Goal: Task Accomplishment & Management: Use online tool/utility

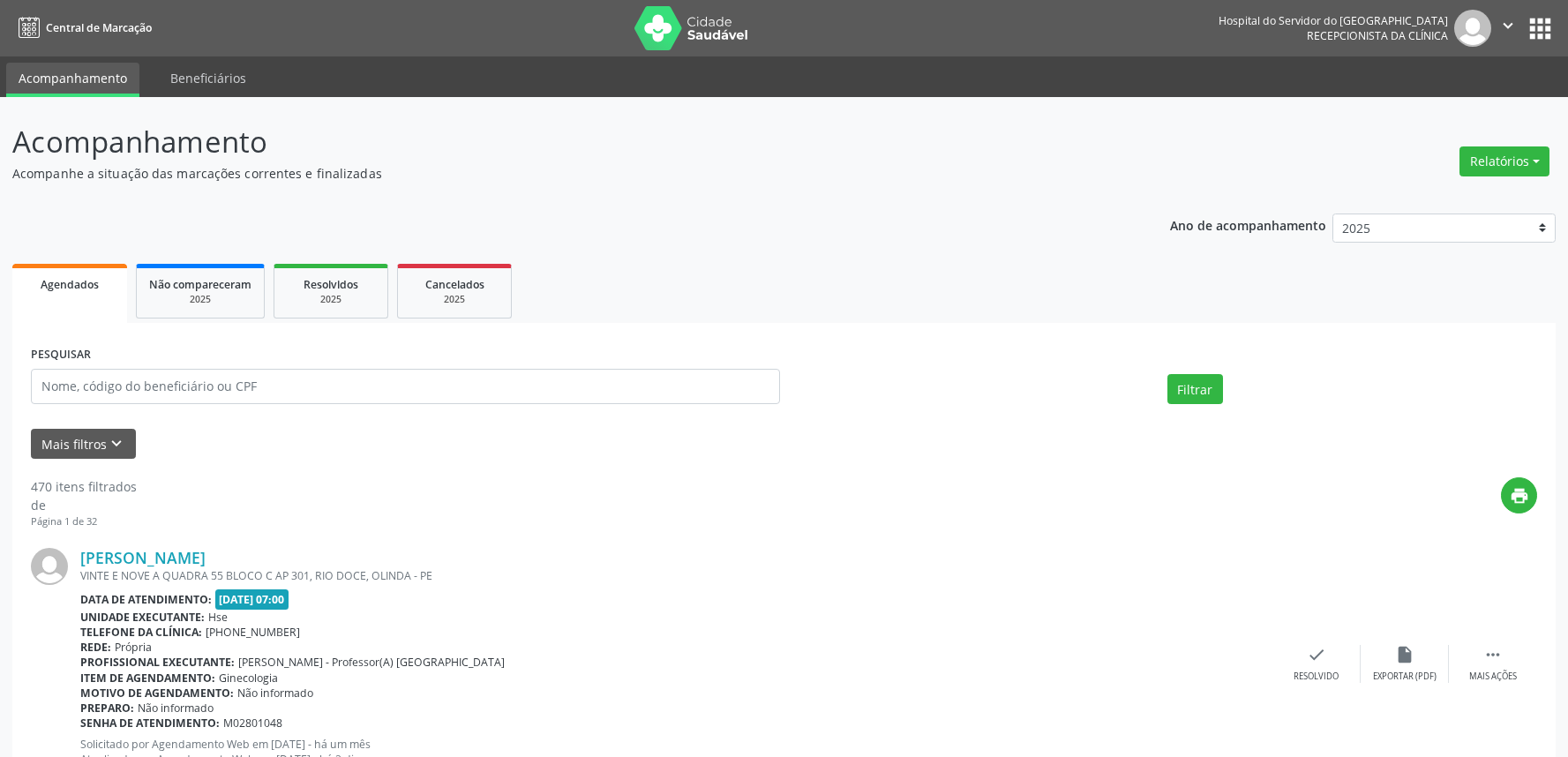
click at [1504, 156] on button "Relatórios" at bounding box center [1504, 162] width 90 height 30
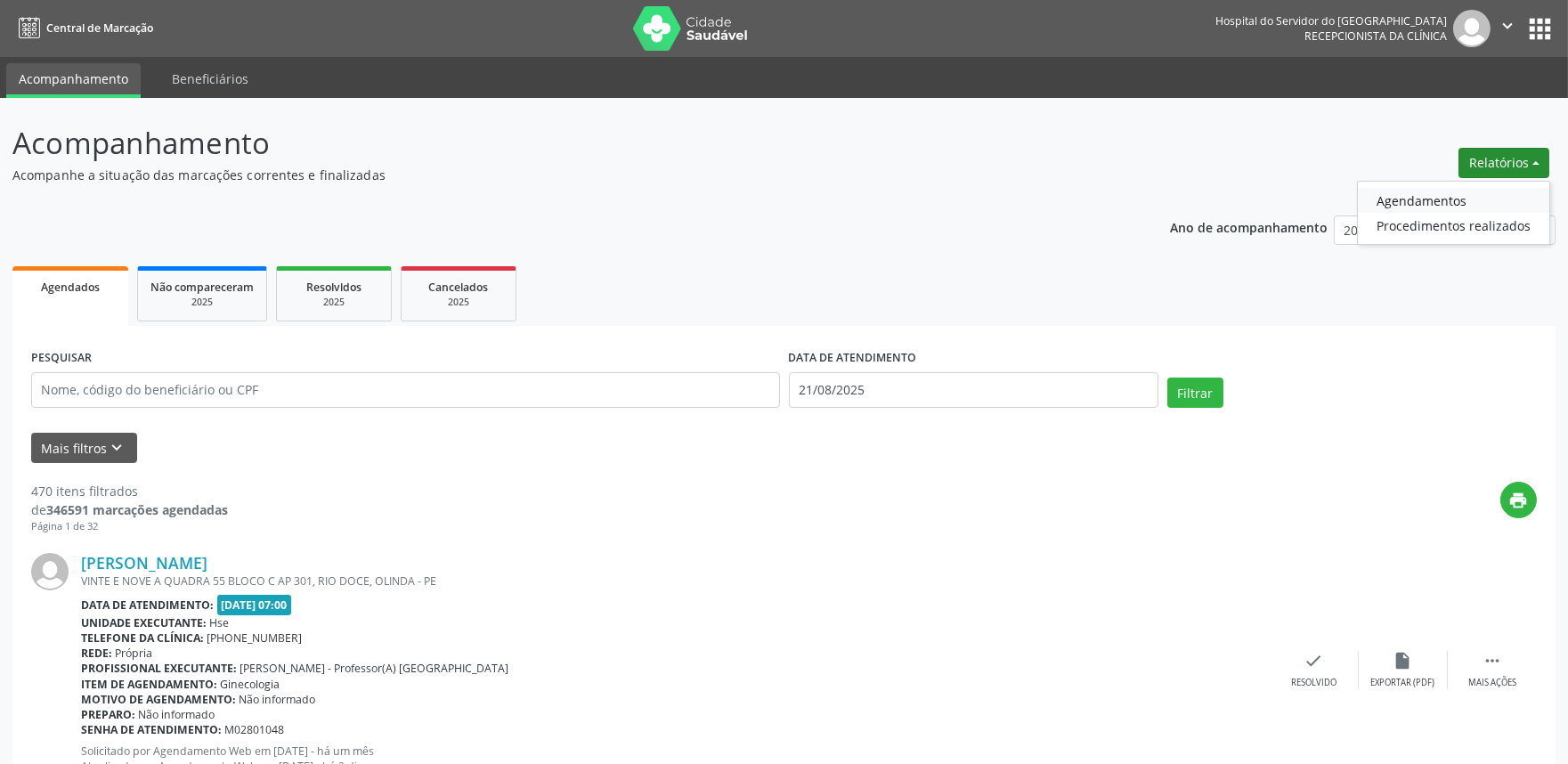
click at [1447, 189] on link "Agendamentos" at bounding box center [1454, 200] width 191 height 25
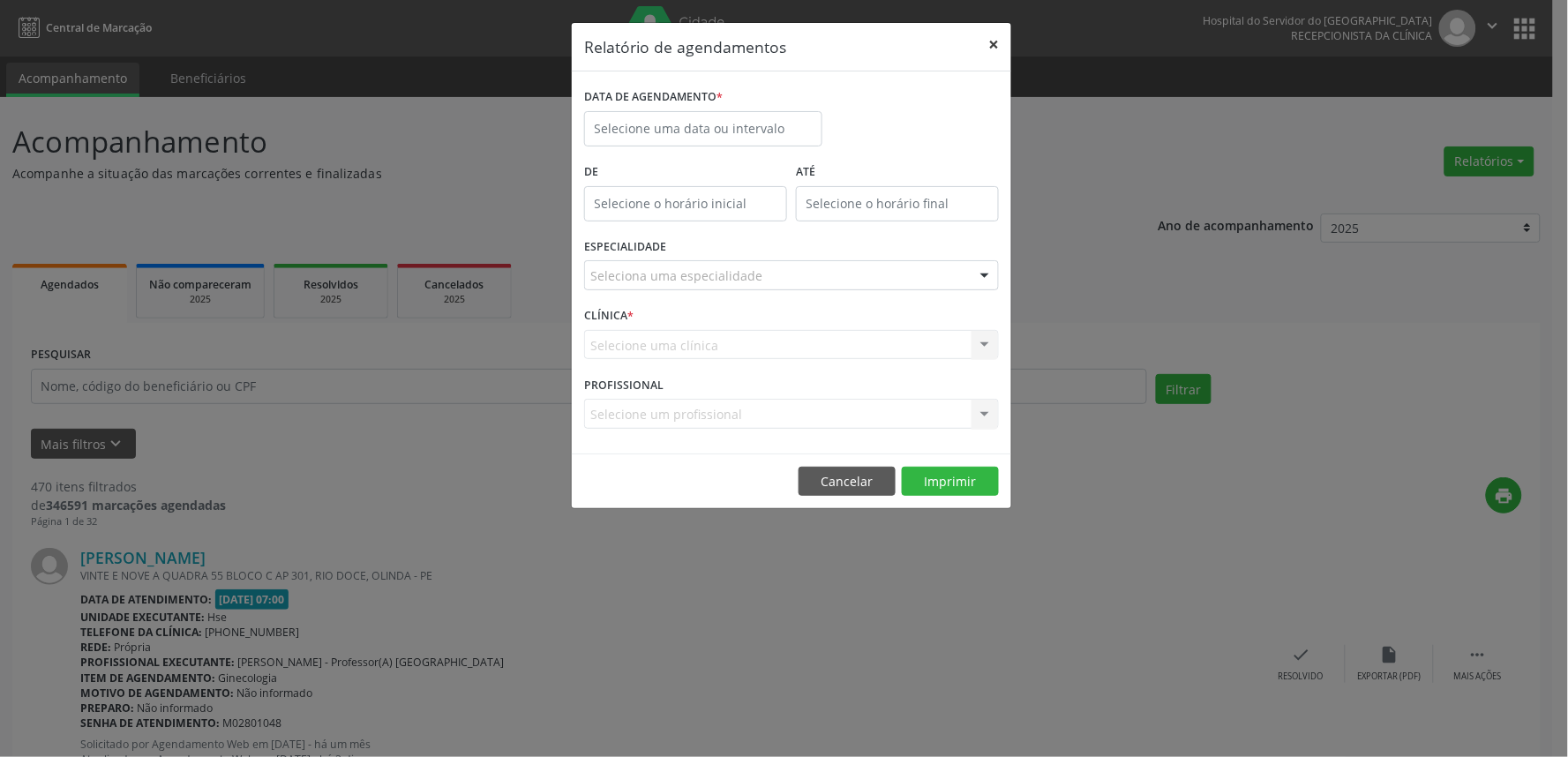
click at [990, 32] on button "×" at bounding box center [994, 45] width 36 height 43
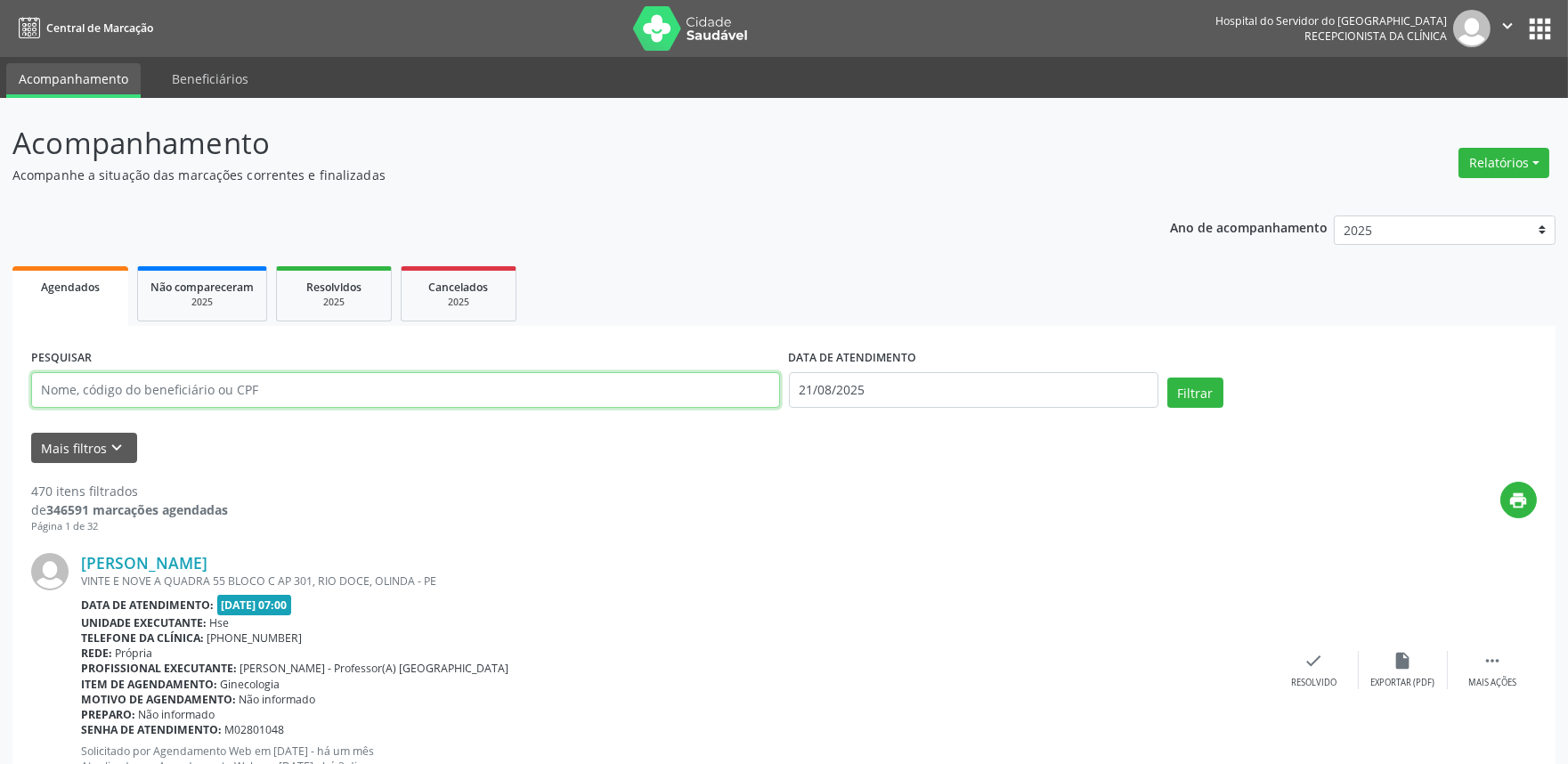
click at [270, 390] on input "text" at bounding box center [406, 390] width 749 height 36
type input "04564757881"
click at [1167, 377] on button "Filtrar" at bounding box center [1195, 393] width 56 height 31
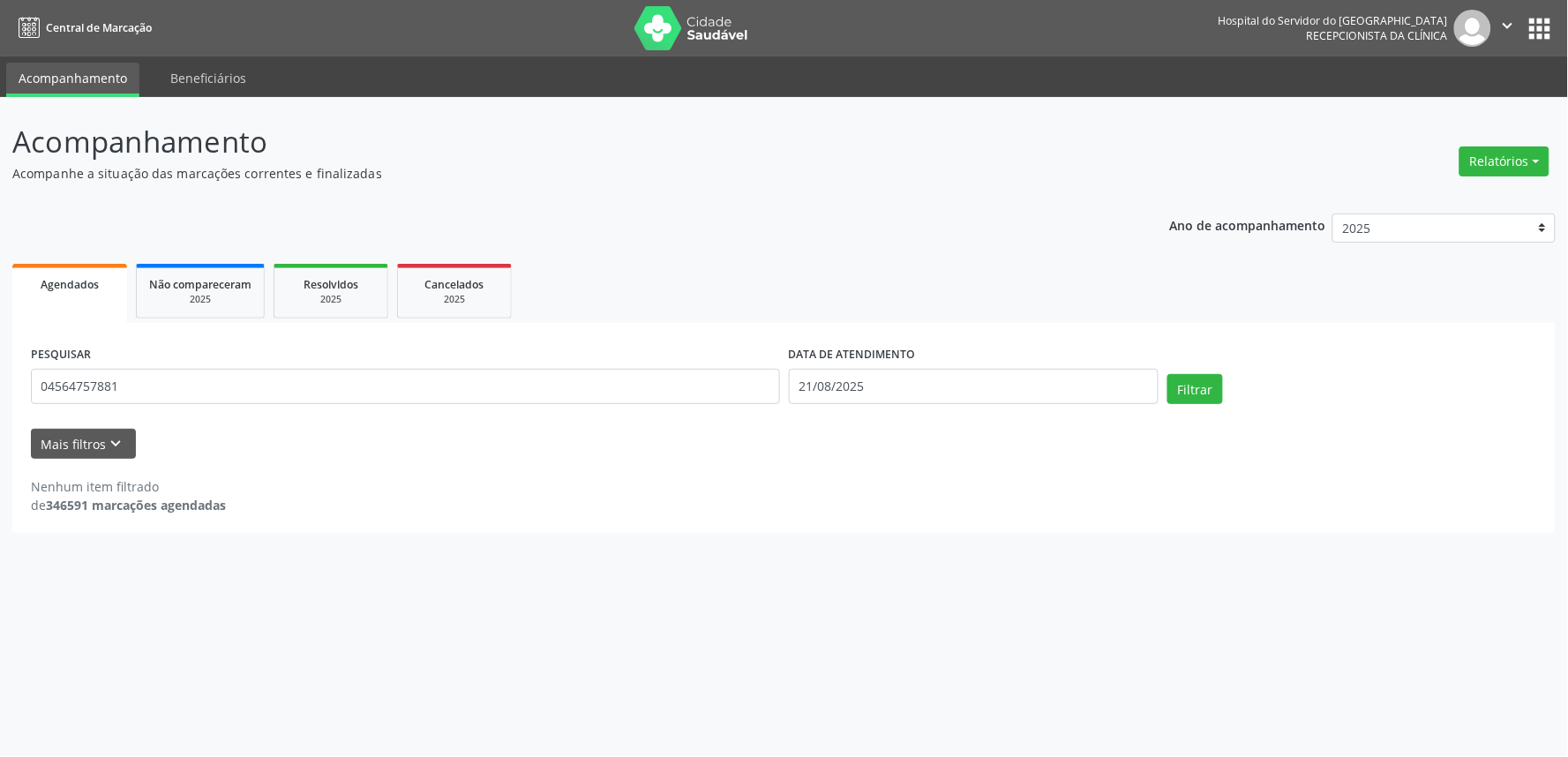
click at [897, 407] on div "DATA DE ATENDIMENTO [DATE]" at bounding box center [973, 378] width 379 height 75
click at [897, 398] on input "21/08/2025" at bounding box center [973, 387] width 370 height 36
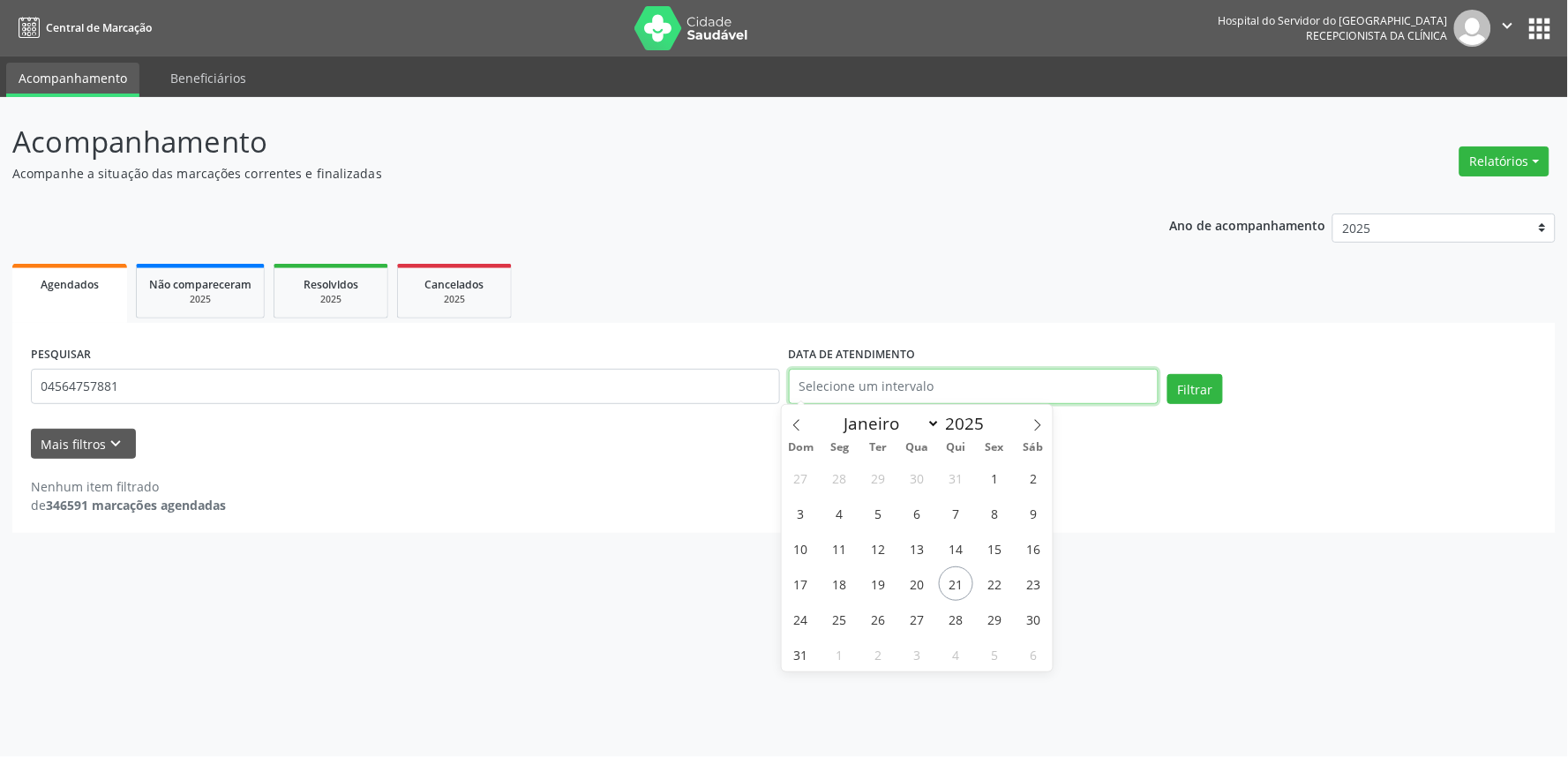
click at [1167, 374] on button "Filtrar" at bounding box center [1195, 389] width 55 height 30
click at [1478, 173] on button "Relatórios" at bounding box center [1504, 162] width 90 height 30
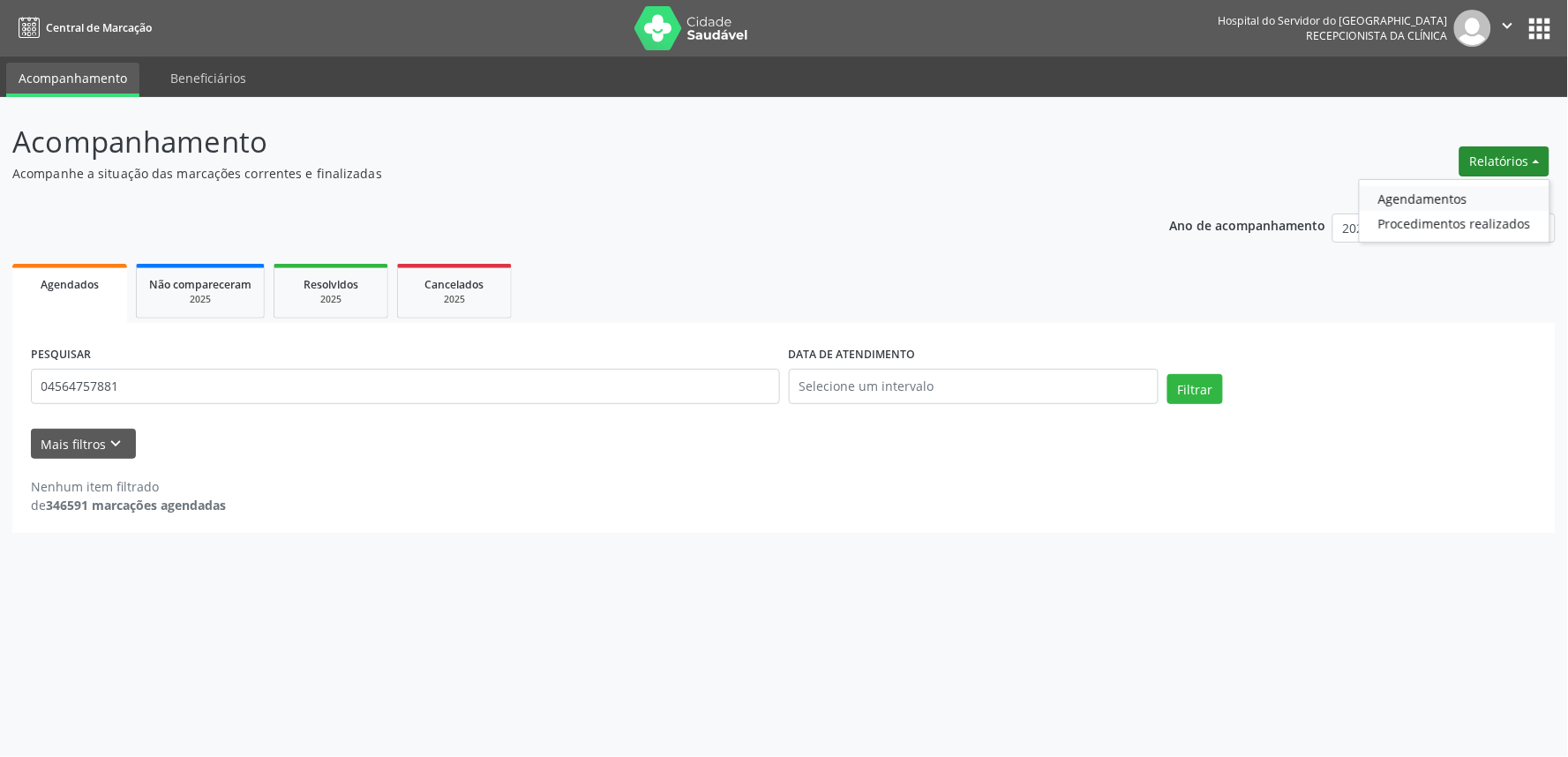
click at [1448, 195] on link "Agendamentos" at bounding box center [1455, 198] width 189 height 25
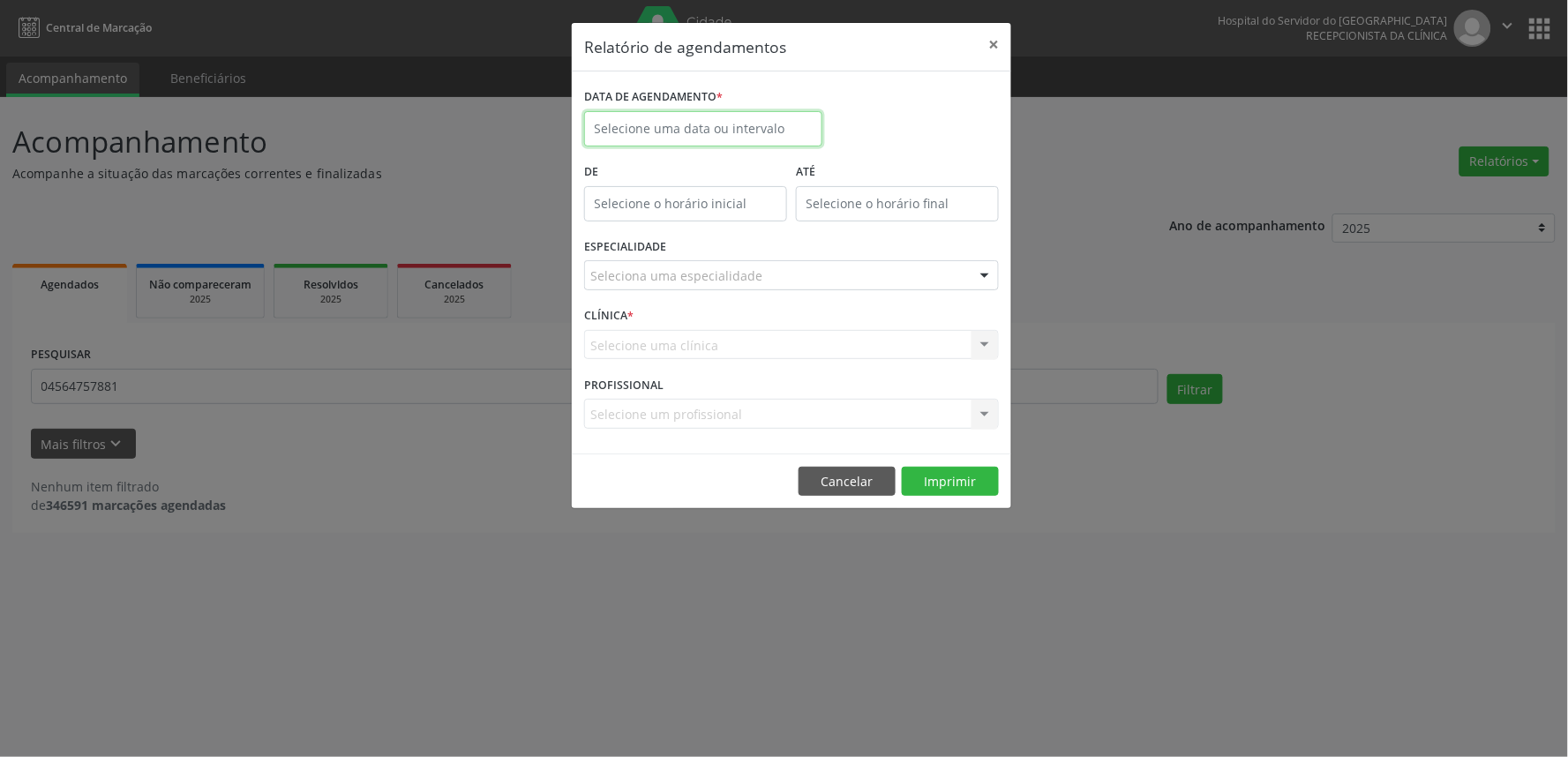
click at [789, 136] on input "text" at bounding box center [703, 129] width 238 height 36
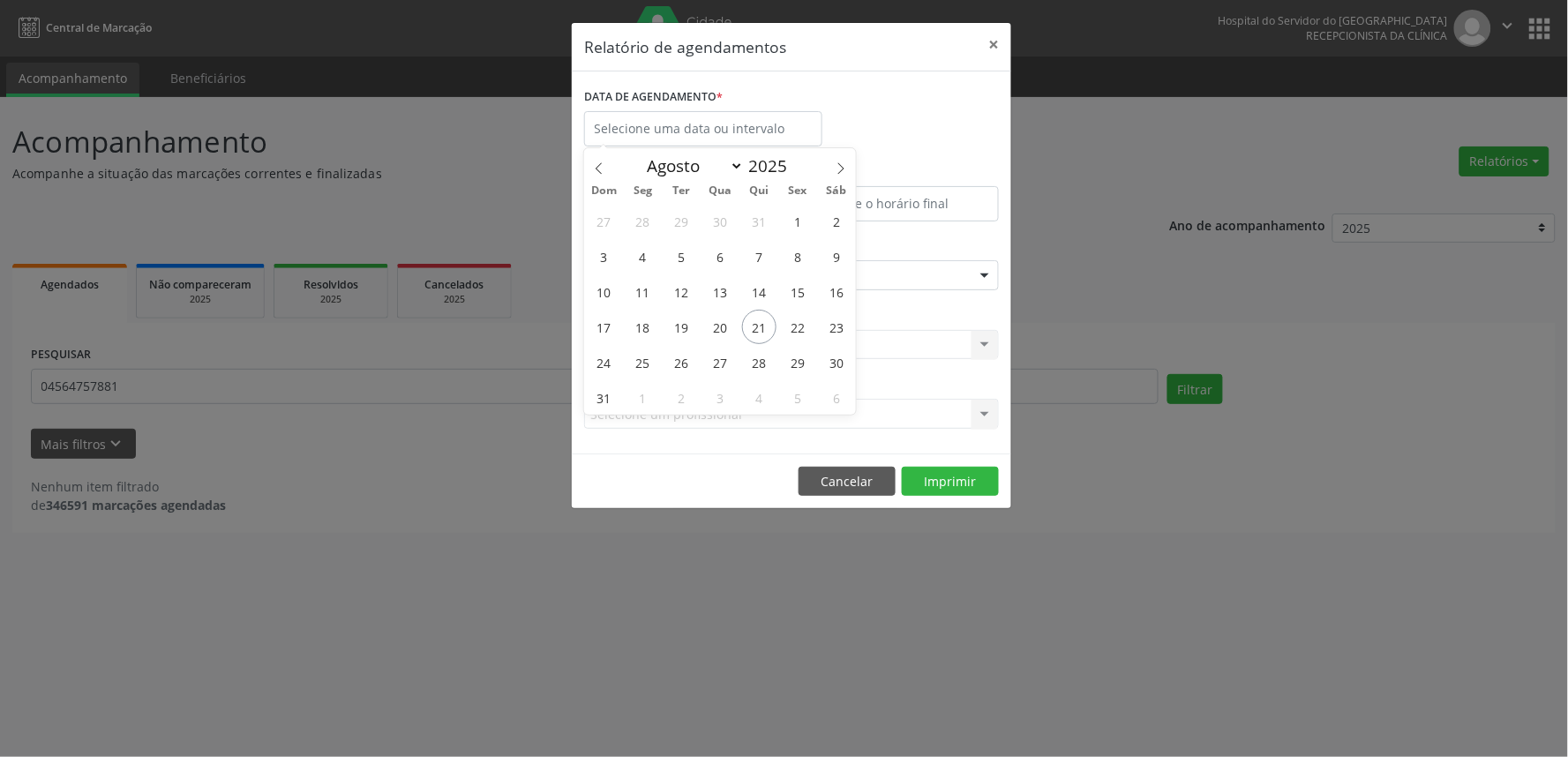
click at [746, 340] on div "27 28 29 30 31 1 2 3 4 5 6 7 8 9 10 11 12 13 14 15 16 17 18 19 20 21 22 23 24 2…" at bounding box center [720, 308] width 271 height 212
click at [752, 339] on span "21" at bounding box center [759, 327] width 35 height 35
type input "21/08/2025"
click at [752, 339] on span "21" at bounding box center [759, 327] width 35 height 35
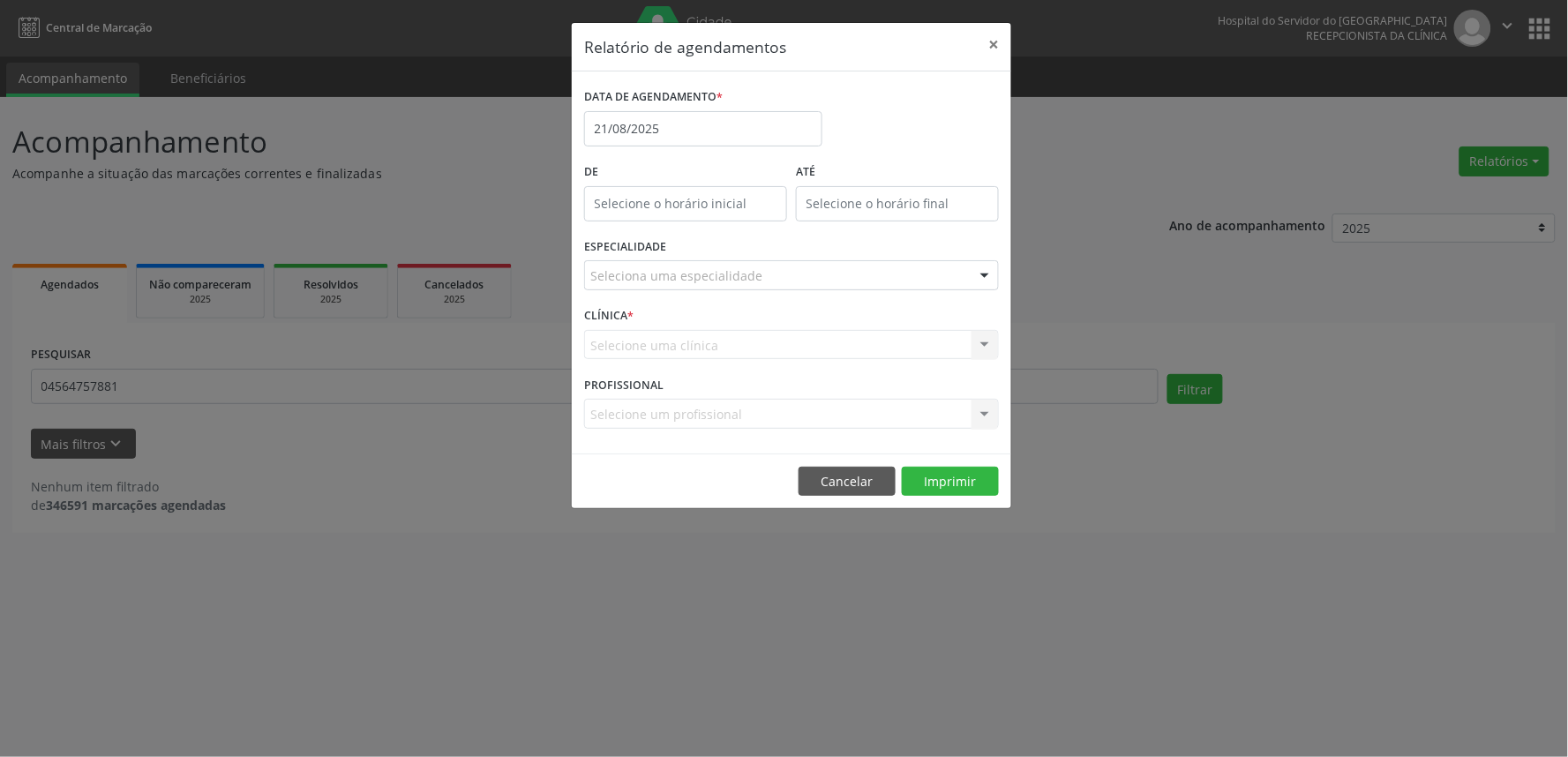
click at [787, 271] on div "Seleciona uma especialidade" at bounding box center [791, 275] width 414 height 30
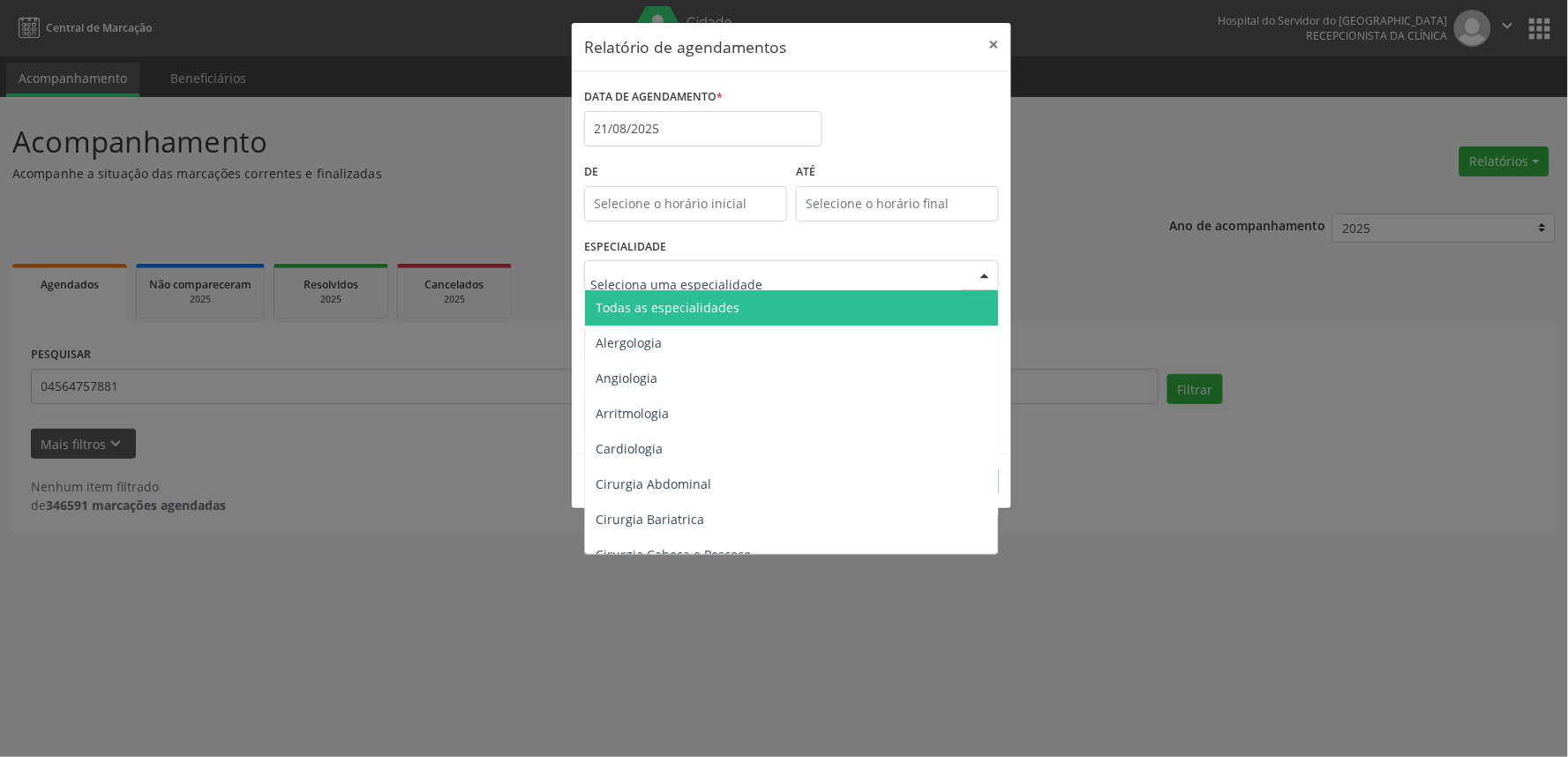
click at [766, 300] on span "Todas as especialidades" at bounding box center [792, 308] width 415 height 36
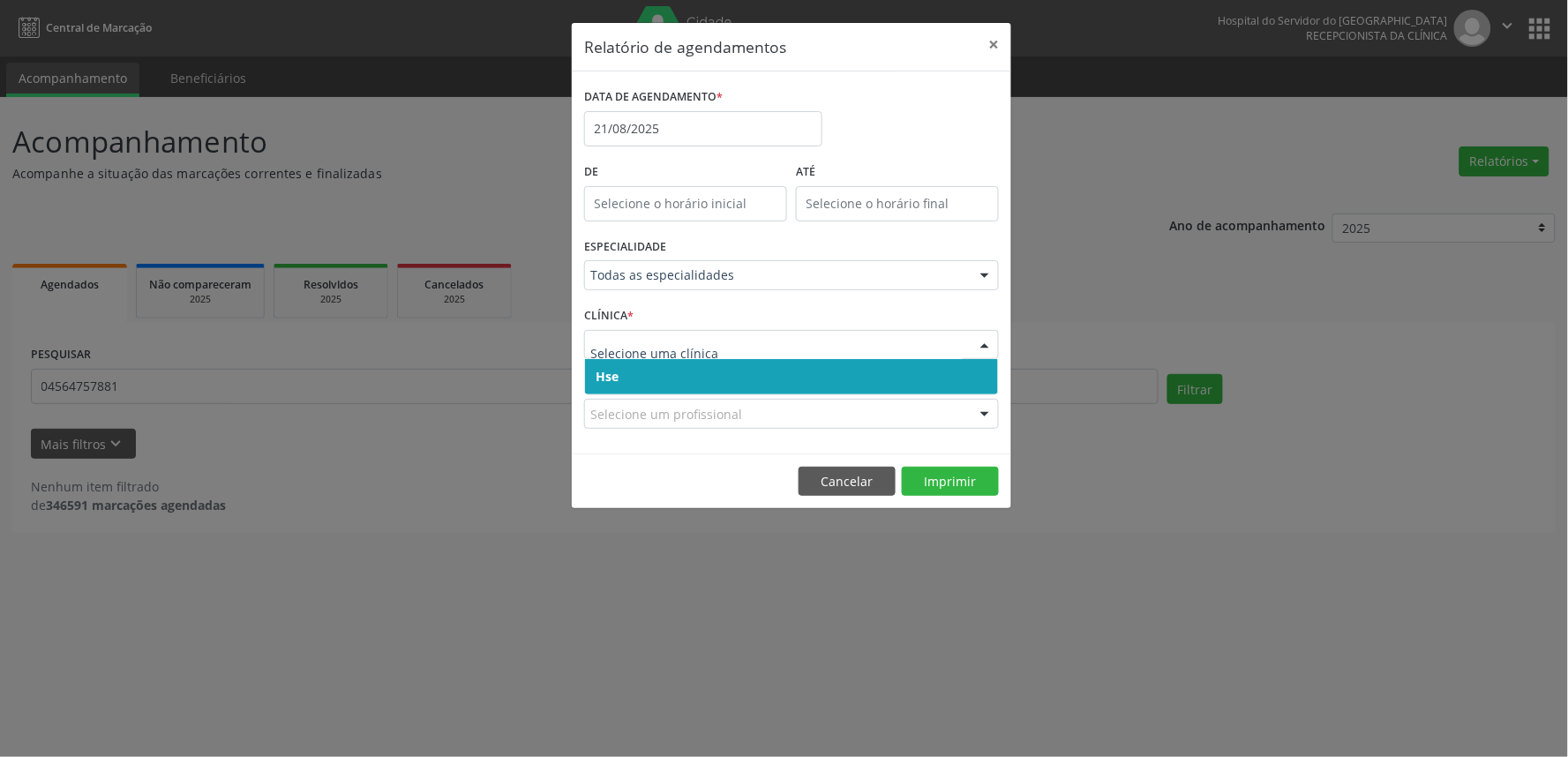
click at [768, 377] on span "Hse" at bounding box center [791, 377] width 413 height 36
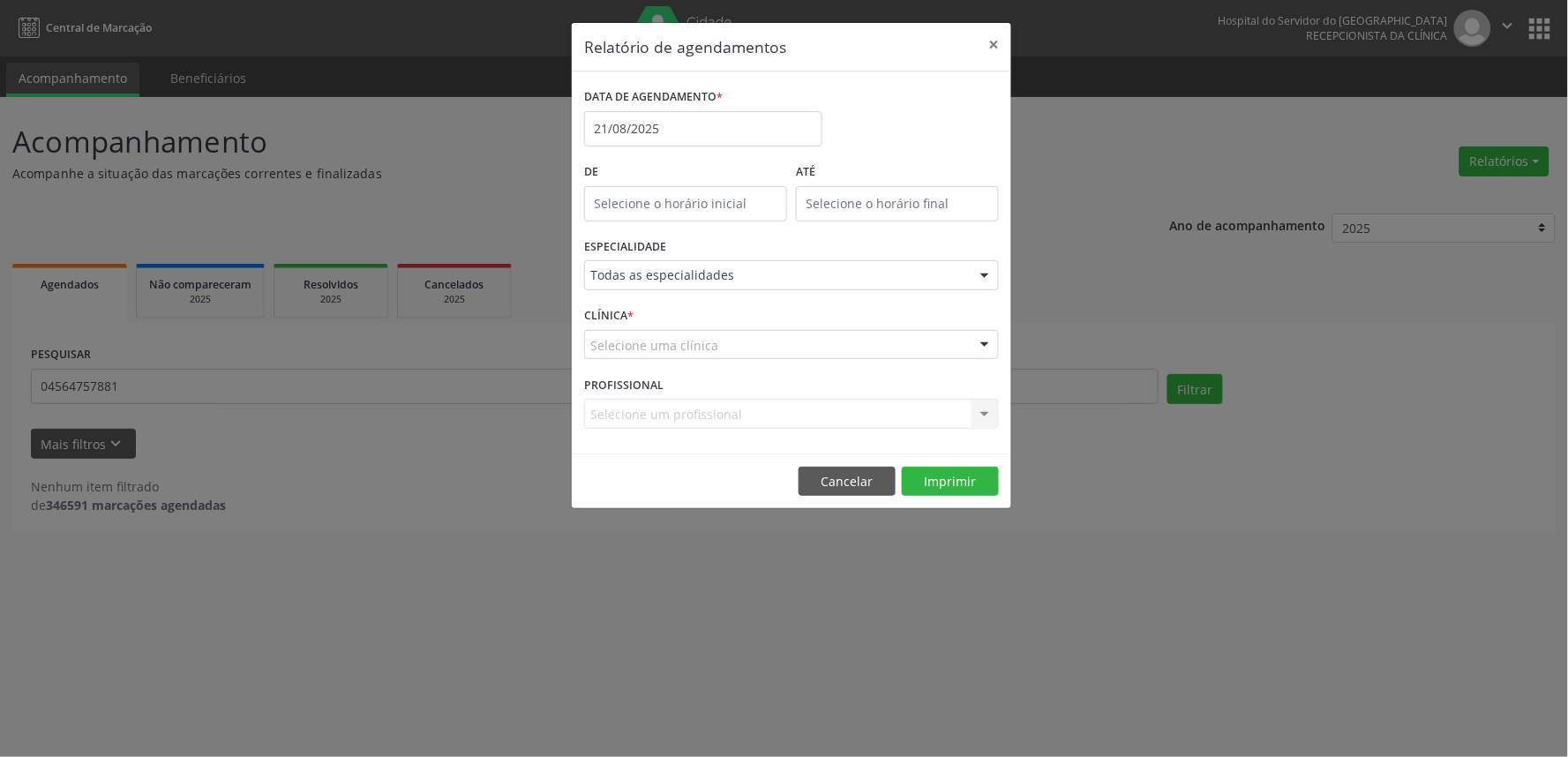
drag, startPoint x: 753, startPoint y: 337, endPoint x: 746, endPoint y: 345, distance: 10.6
click at [746, 338] on div "Selecione uma clínica" at bounding box center [791, 345] width 414 height 30
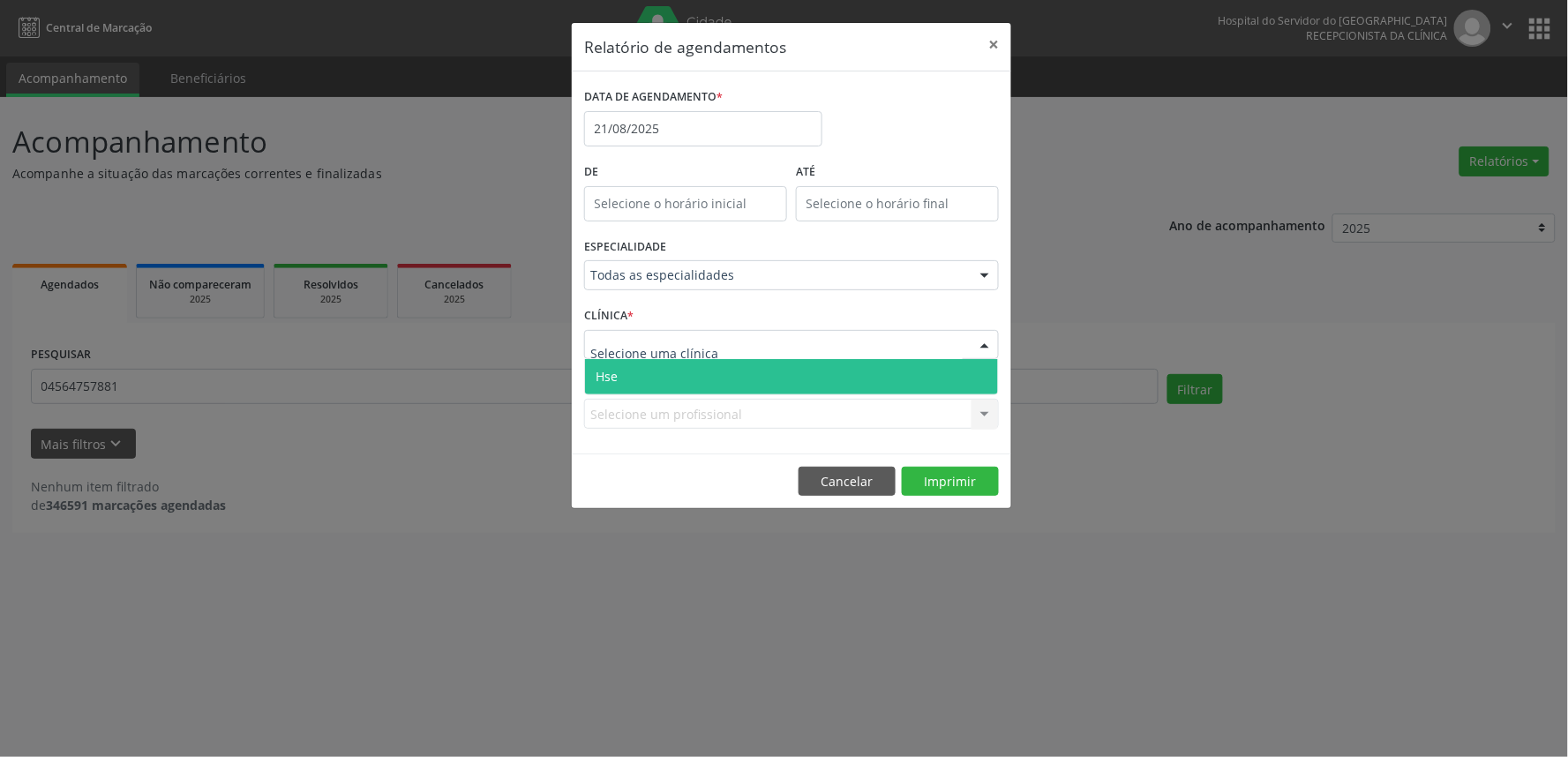
click at [732, 371] on span "Hse" at bounding box center [791, 377] width 413 height 36
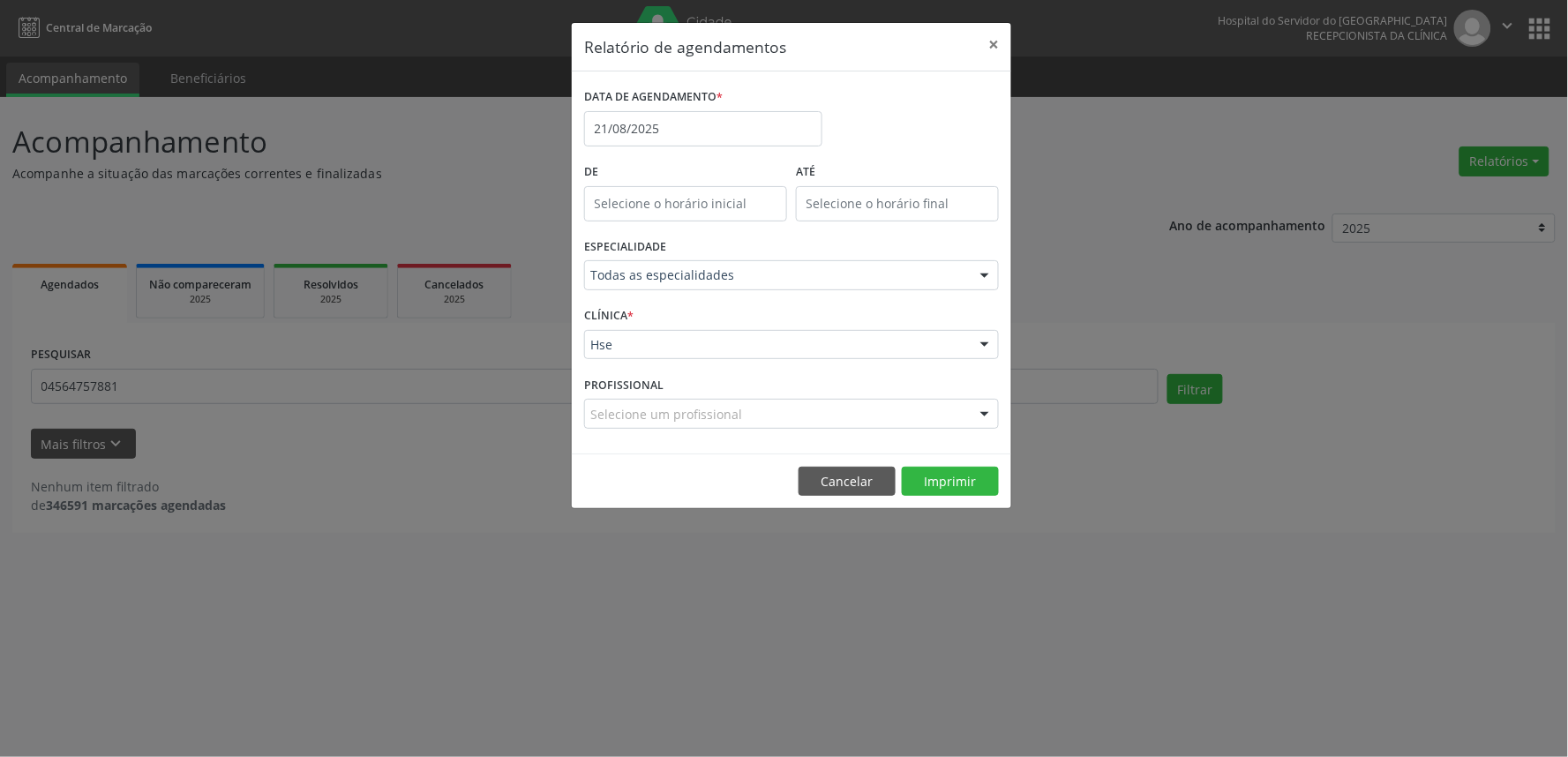
click at [827, 409] on div "Selecione um profissional" at bounding box center [791, 414] width 414 height 30
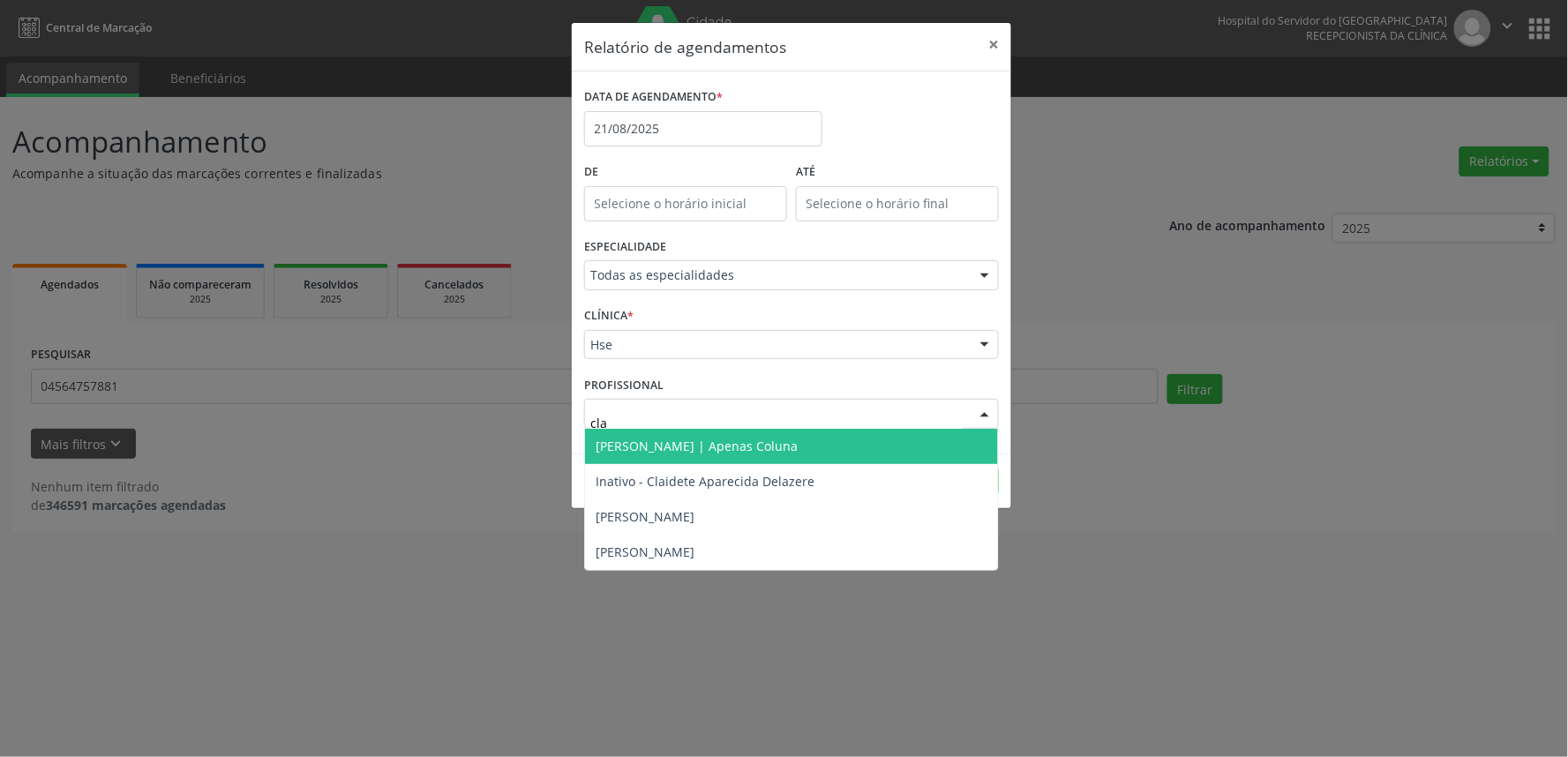
type input "clau"
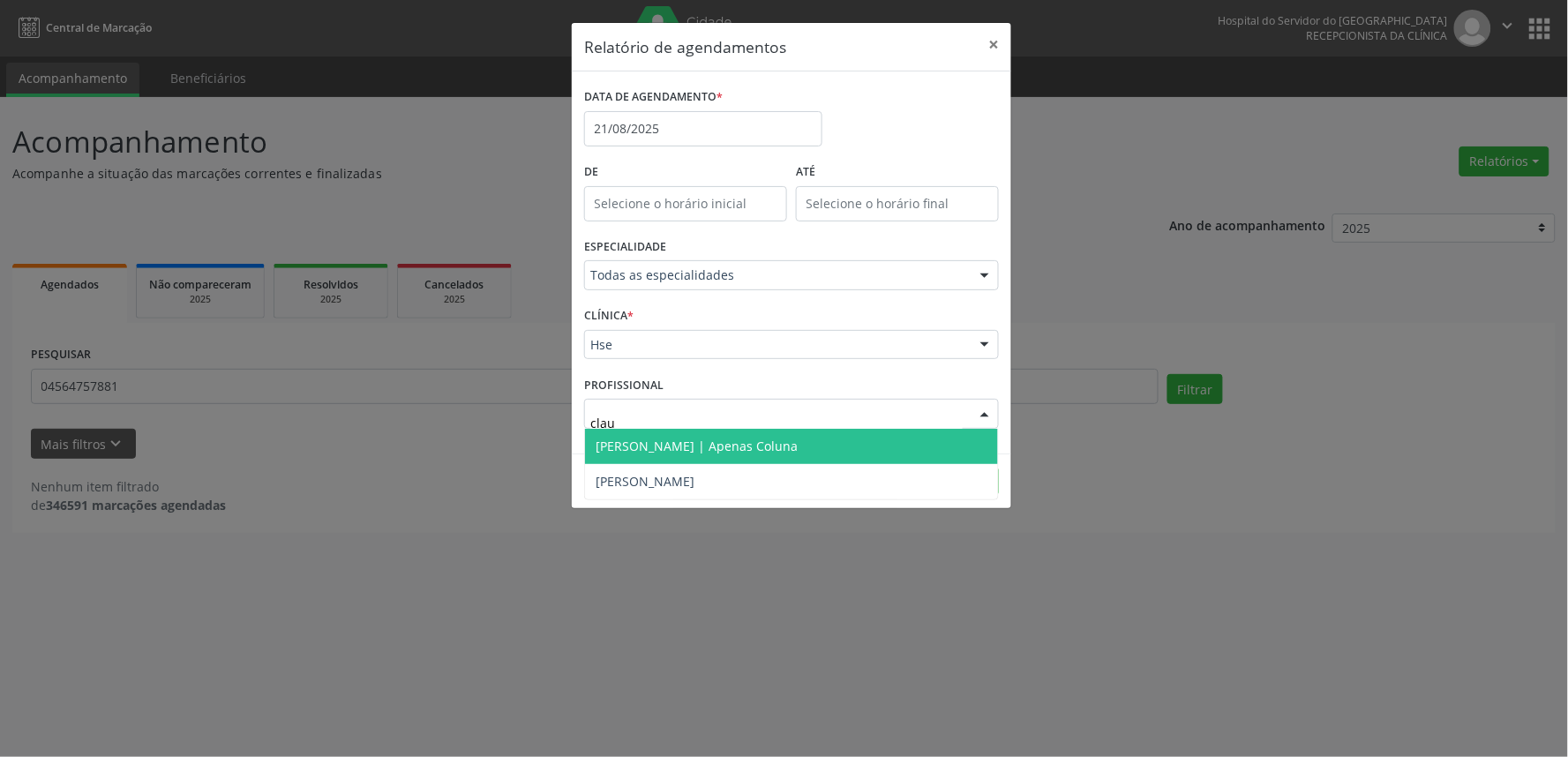
click at [797, 447] on span "[PERSON_NAME] | Apenas Coluna" at bounding box center [696, 445] width 202 height 17
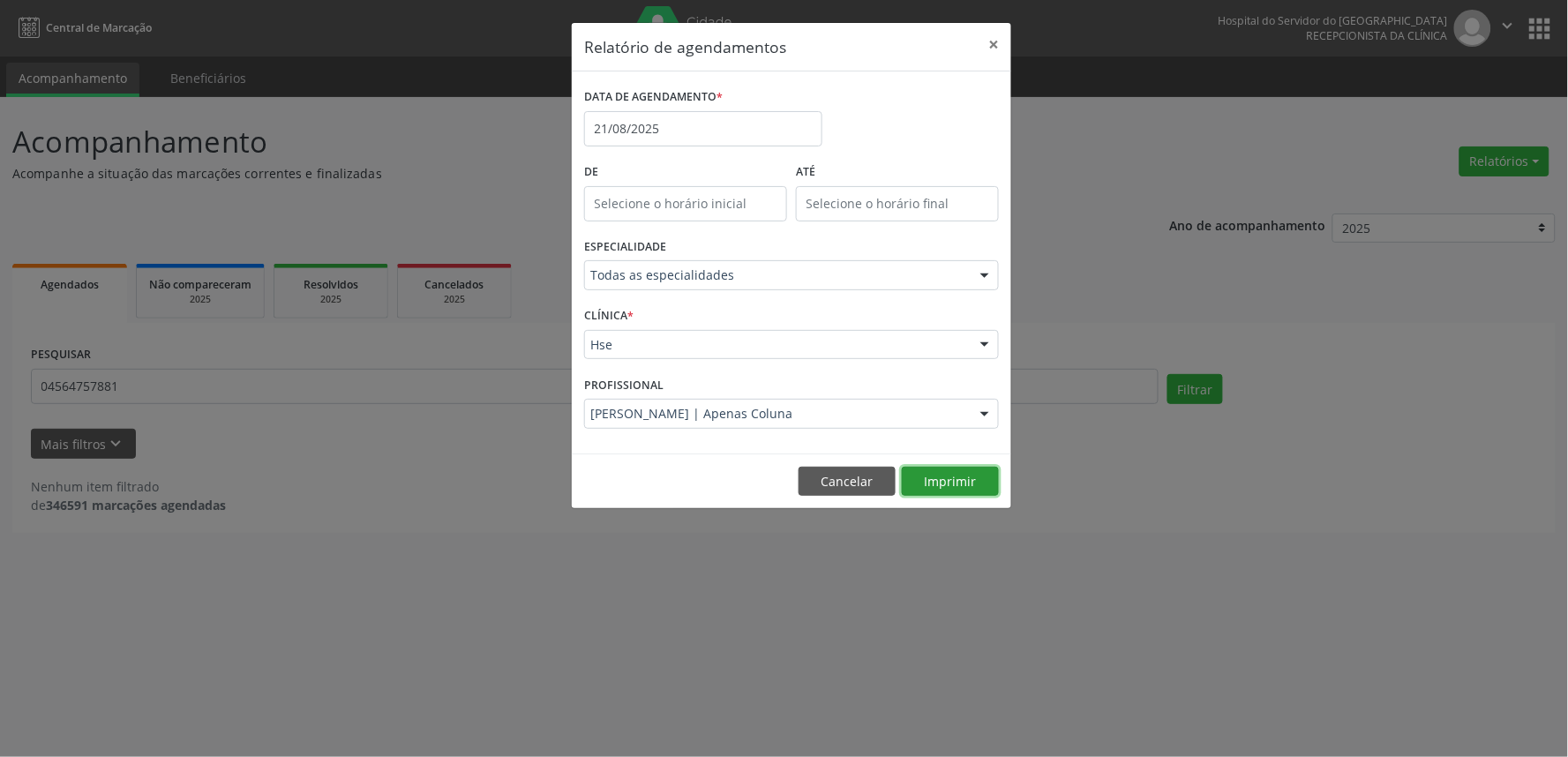
click at [988, 482] on button "Imprimir" at bounding box center [950, 482] width 97 height 30
